Goal: Transaction & Acquisition: Purchase product/service

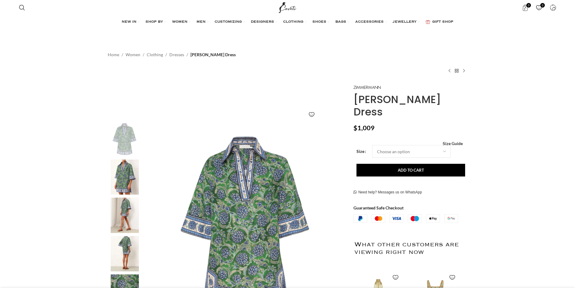
click at [372, 145] on select "Choose an option 6 UK 8 UK 10 [GEOGRAPHIC_DATA] 12 [GEOGRAPHIC_DATA] 14 [GEOGRA…" at bounding box center [411, 151] width 79 height 13
select select "8-[GEOGRAPHIC_DATA]"
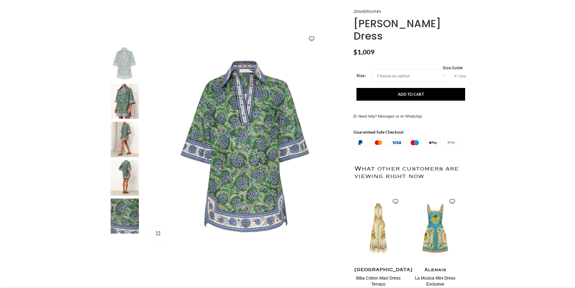
click at [125, 167] on img at bounding box center [124, 177] width 37 height 35
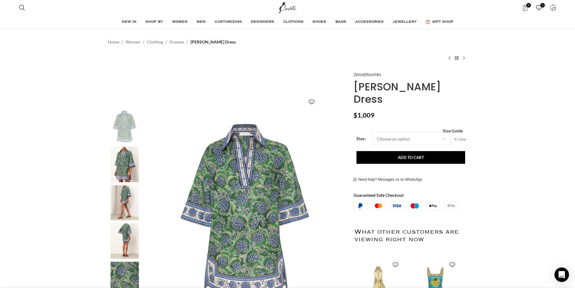
scroll to position [69, 0]
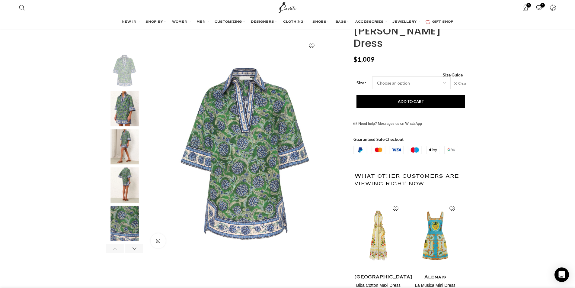
click at [129, 115] on img "2 / 7" at bounding box center [124, 108] width 37 height 35
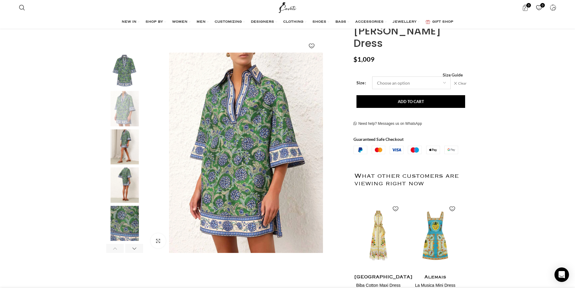
click at [414, 76] on select "Choose an option 6 UK 8 UK 10 [GEOGRAPHIC_DATA] 12 [GEOGRAPHIC_DATA] 14 [GEOGRA…" at bounding box center [411, 82] width 79 height 13
click at [372, 76] on select "Choose an option 6 UK 8 UK 10 [GEOGRAPHIC_DATA] 12 [GEOGRAPHIC_DATA] 14 [GEOGRA…" at bounding box center [411, 82] width 79 height 13
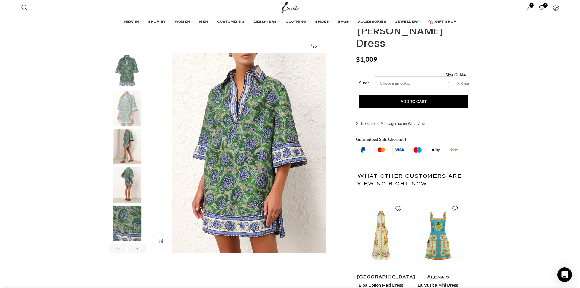
scroll to position [0, 318]
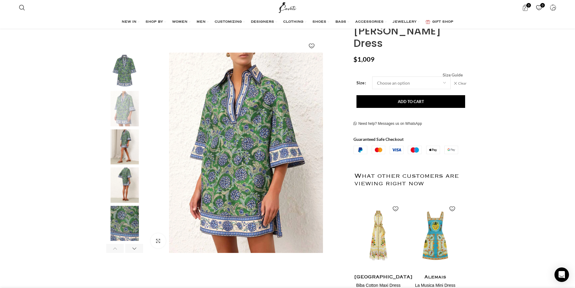
click at [458, 75] on span "Size Guide" at bounding box center [453, 75] width 20 height 0
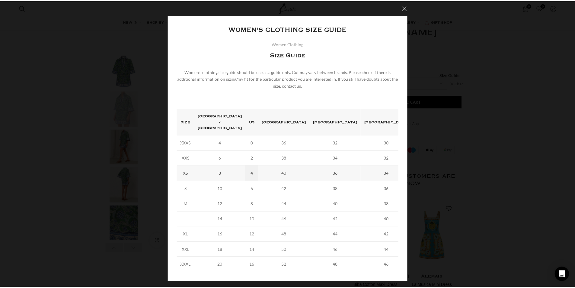
scroll to position [0, 445]
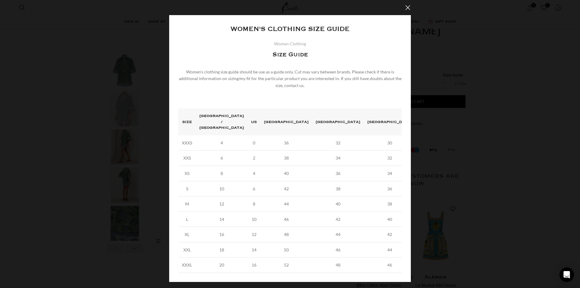
drag, startPoint x: 410, startPoint y: 9, endPoint x: 413, endPoint y: 30, distance: 21.1
click at [410, 9] on button "×" at bounding box center [407, 7] width 15 height 15
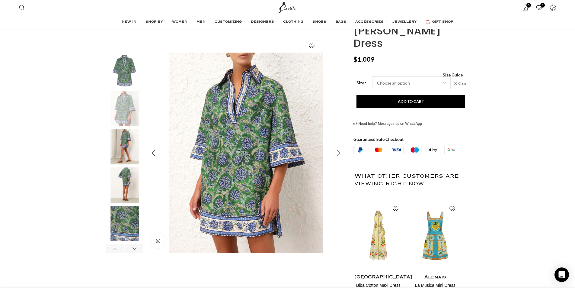
click at [339, 153] on div "Next slide" at bounding box center [338, 152] width 15 height 15
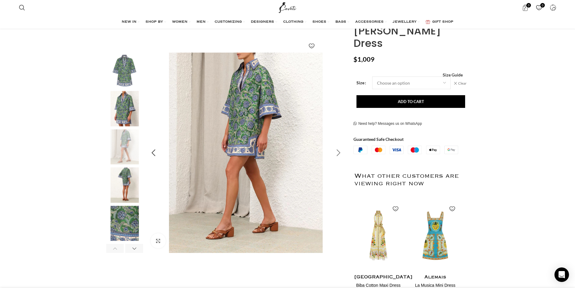
click at [339, 153] on div "Next slide" at bounding box center [338, 152] width 15 height 15
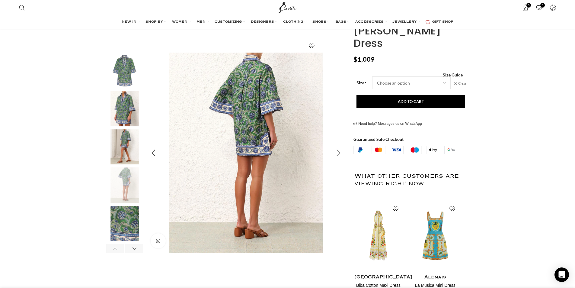
scroll to position [0, 509]
click at [339, 153] on div "Next slide" at bounding box center [338, 152] width 15 height 15
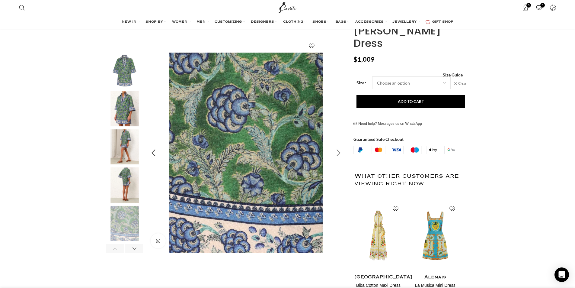
click at [339, 153] on div "Next slide" at bounding box center [338, 152] width 15 height 15
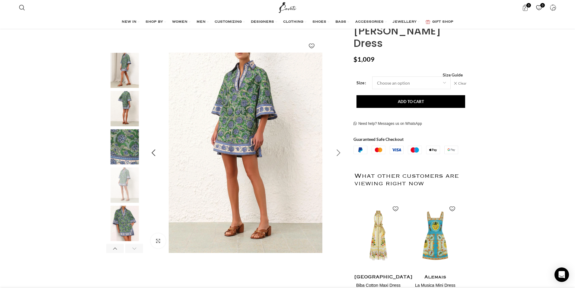
scroll to position [0, 572]
click at [338, 151] on div "Next slide" at bounding box center [338, 152] width 15 height 15
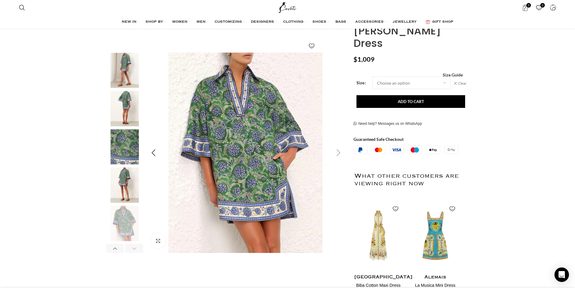
click at [338, 151] on div "Next slide" at bounding box center [338, 152] width 15 height 15
click at [340, 154] on div "Next slide" at bounding box center [338, 152] width 15 height 15
